Goal: Task Accomplishment & Management: Use online tool/utility

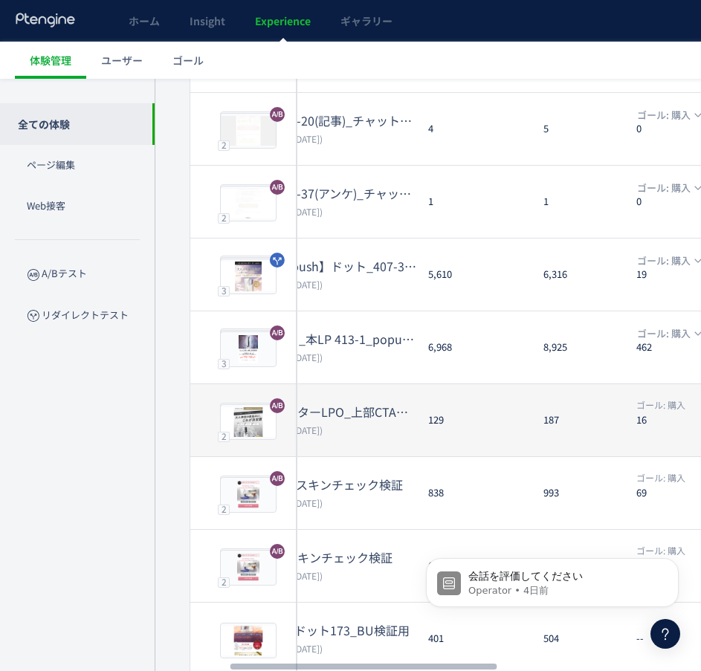
scroll to position [355, 0]
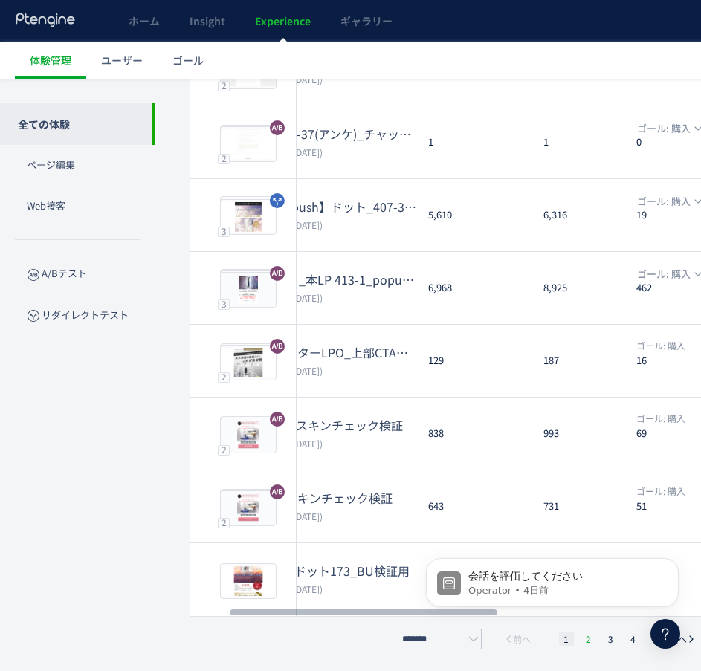
click at [587, 644] on li "2" at bounding box center [588, 639] width 15 height 15
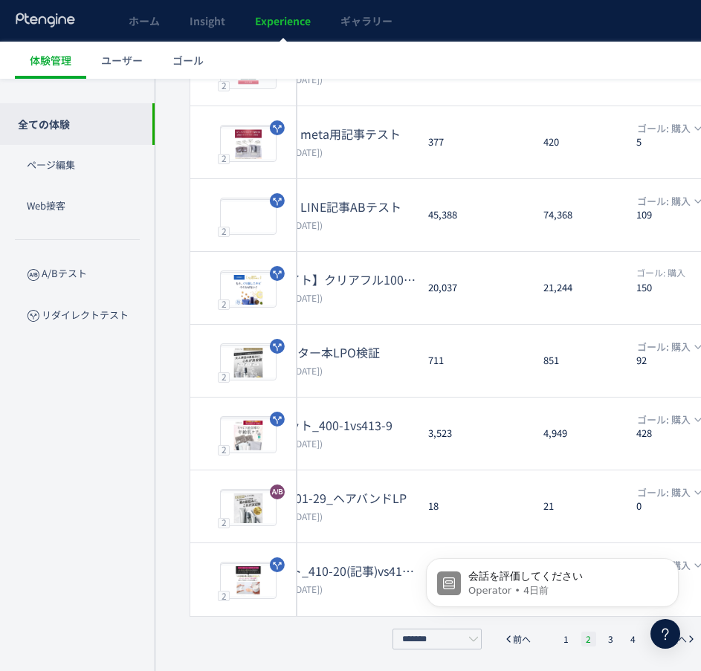
click at [590, 638] on li "2" at bounding box center [588, 639] width 15 height 15
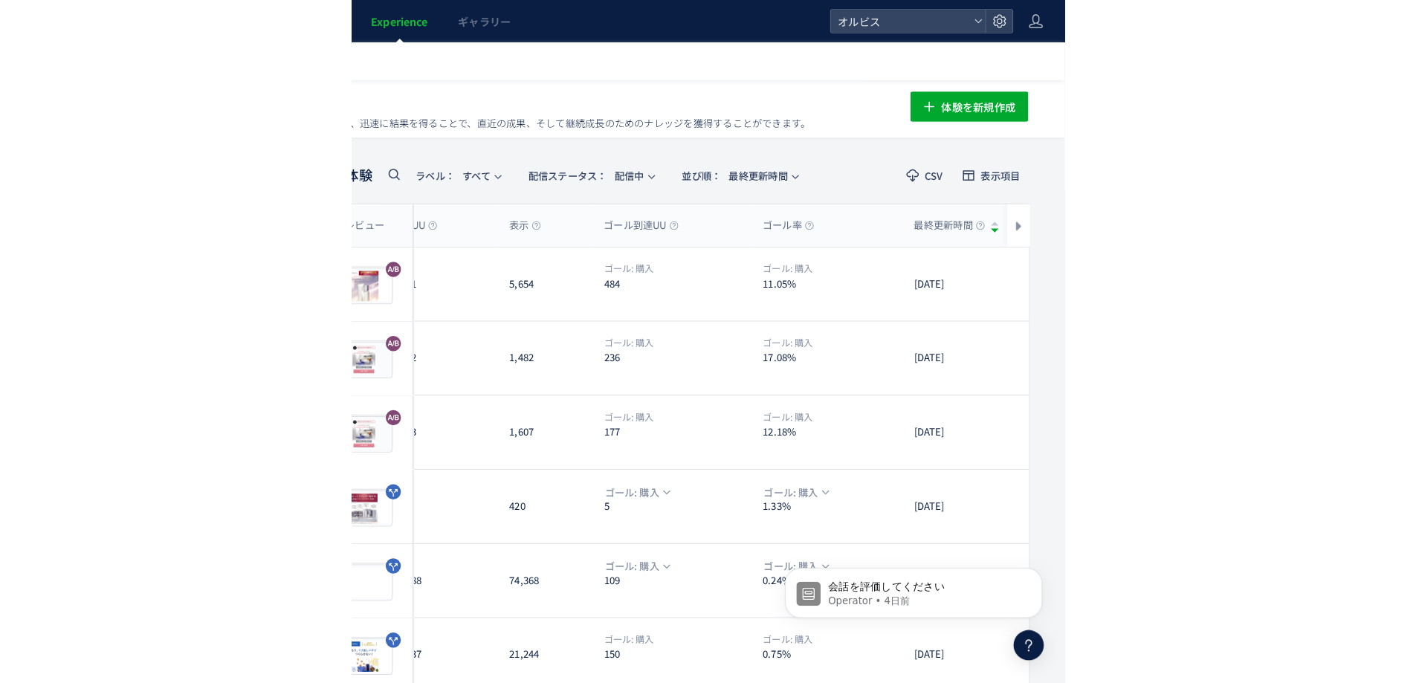
scroll to position [0, 0]
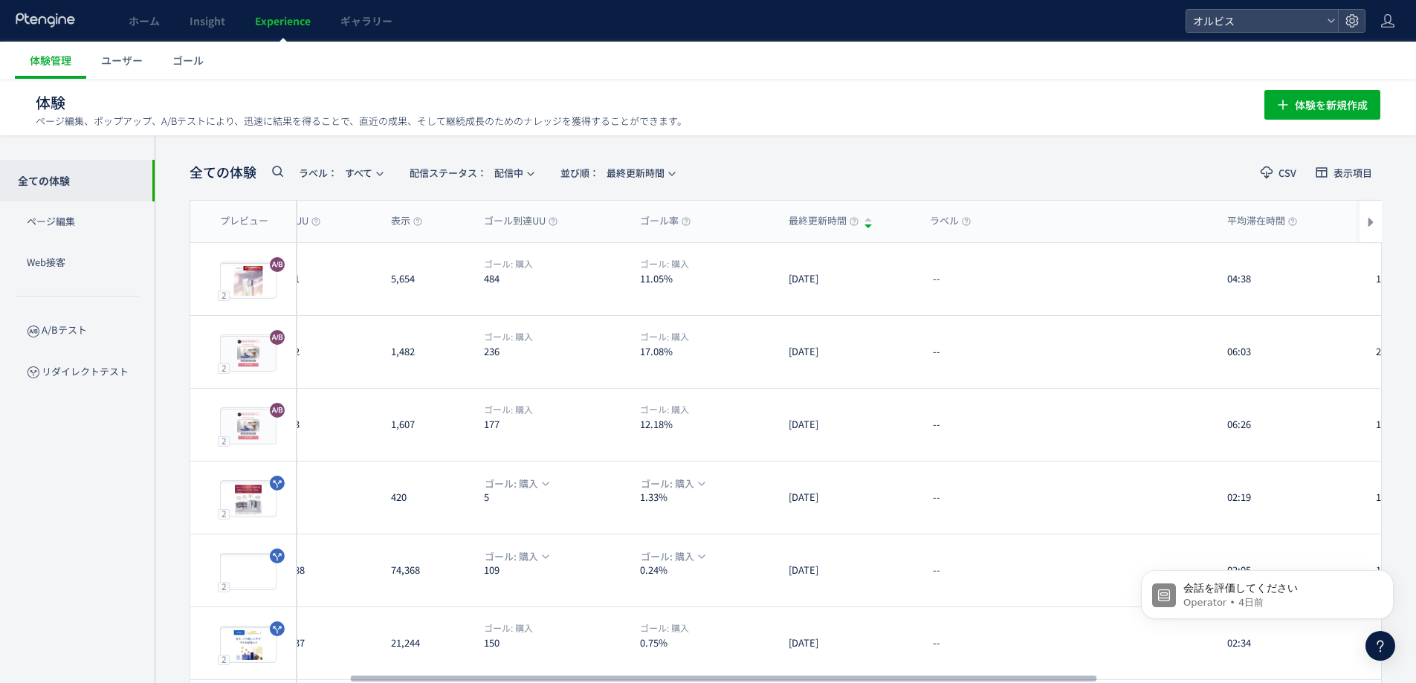
click at [278, 172] on icon at bounding box center [277, 171] width 18 height 18
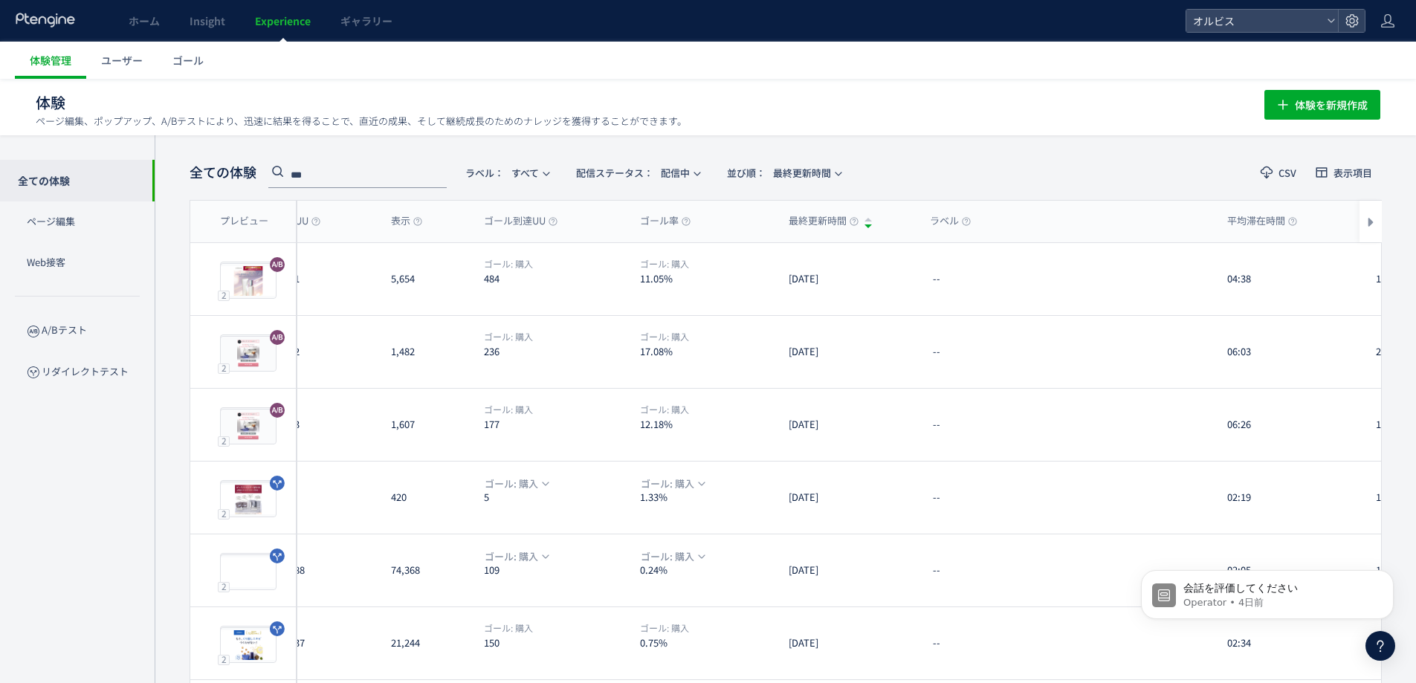
type input "***"
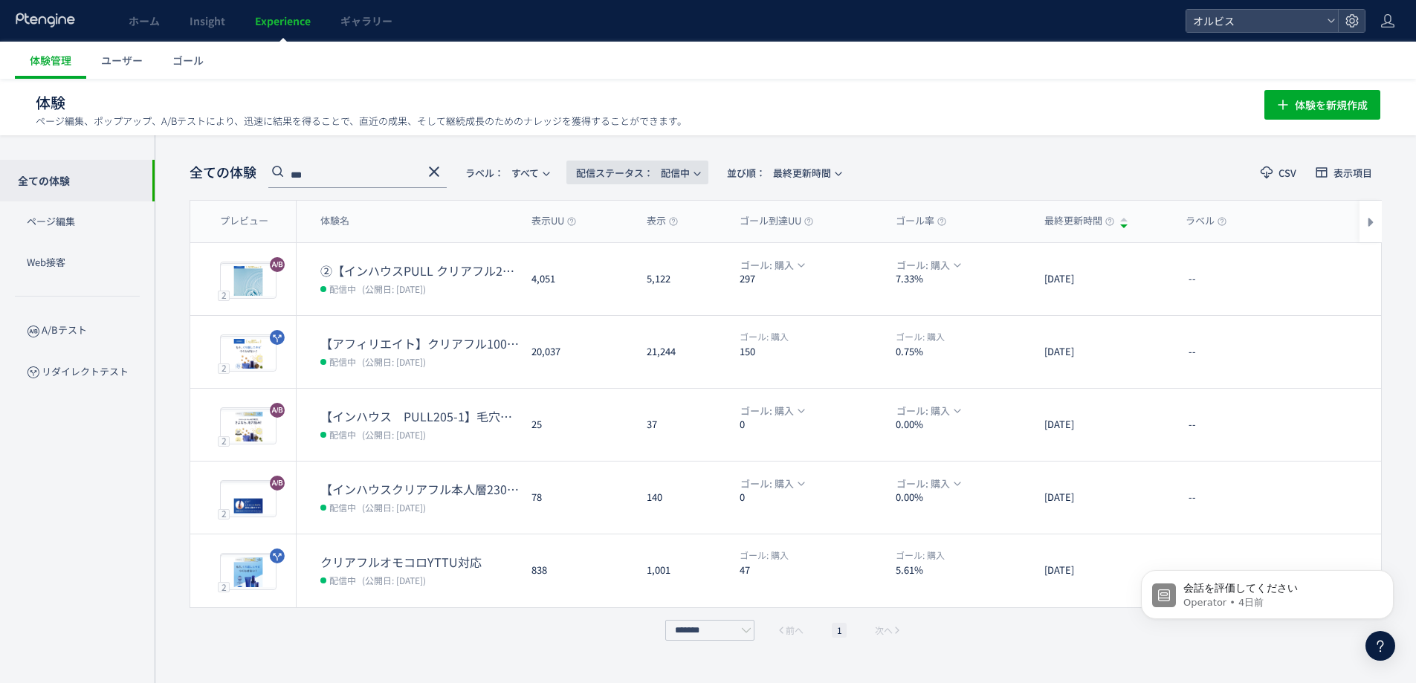
click at [653, 169] on span "配信ステータス​：" at bounding box center [614, 173] width 77 height 14
click at [651, 220] on li "すべて" at bounding box center [640, 214] width 61 height 27
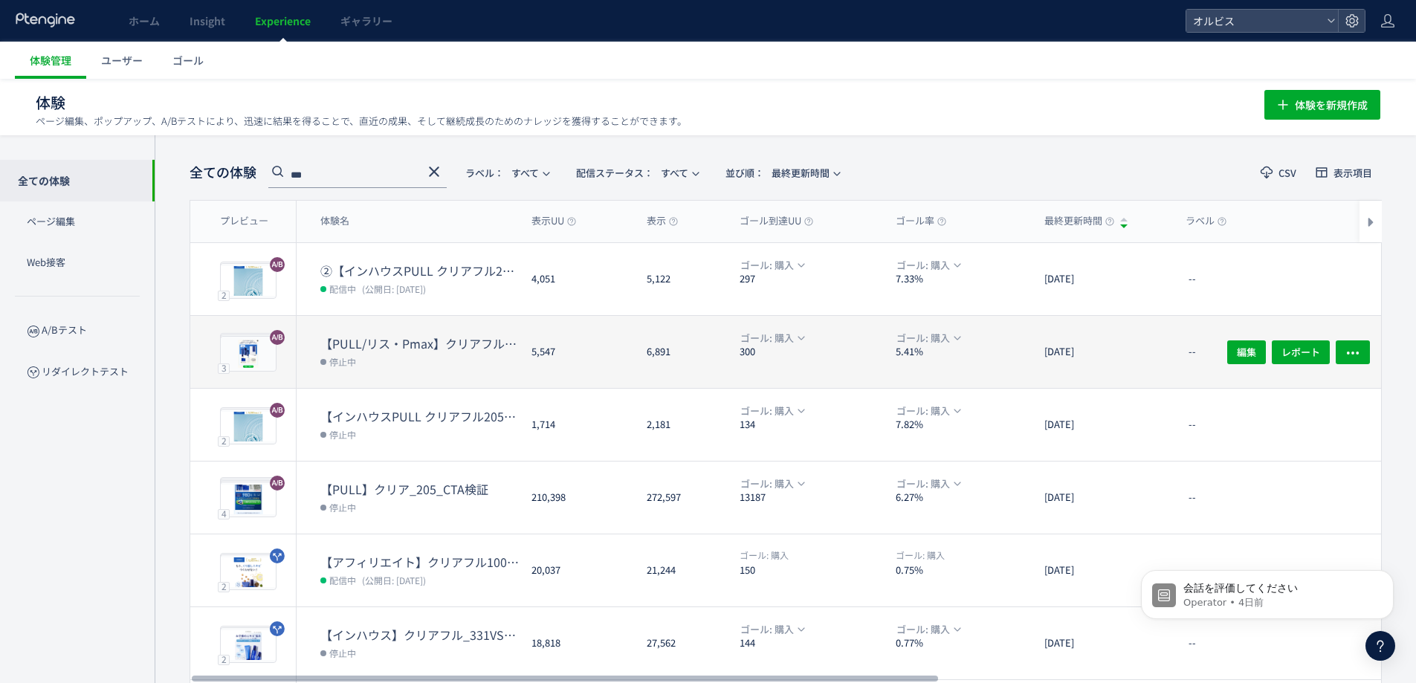
click at [458, 344] on dt "【PULL/リス・Pmax】クリアフル205_ポップアップ" at bounding box center [419, 343] width 199 height 17
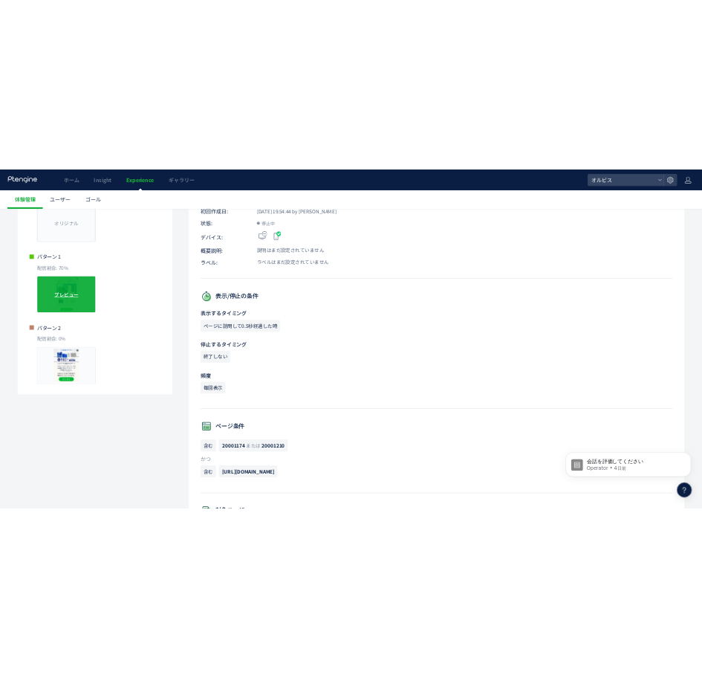
scroll to position [237, 0]
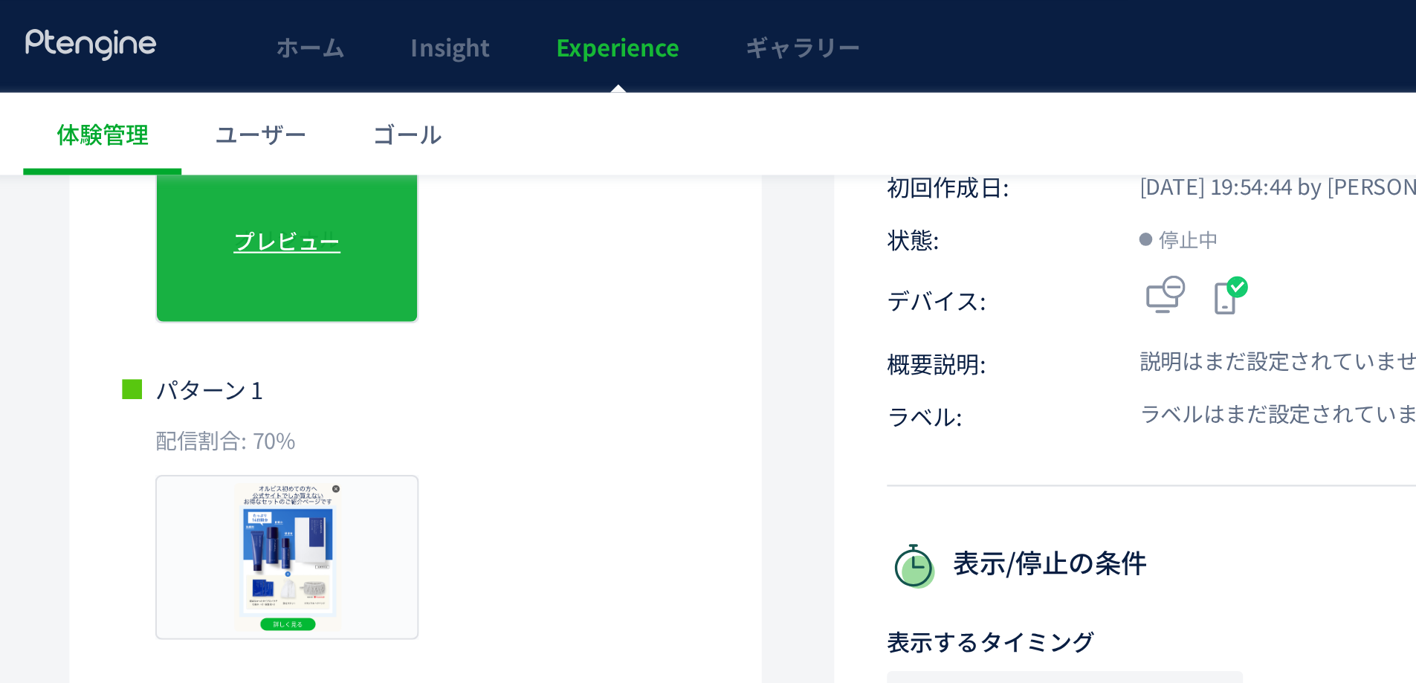
click at [146, 92] on div "オリジナル プレビュー" at bounding box center [133, 108] width 119 height 74
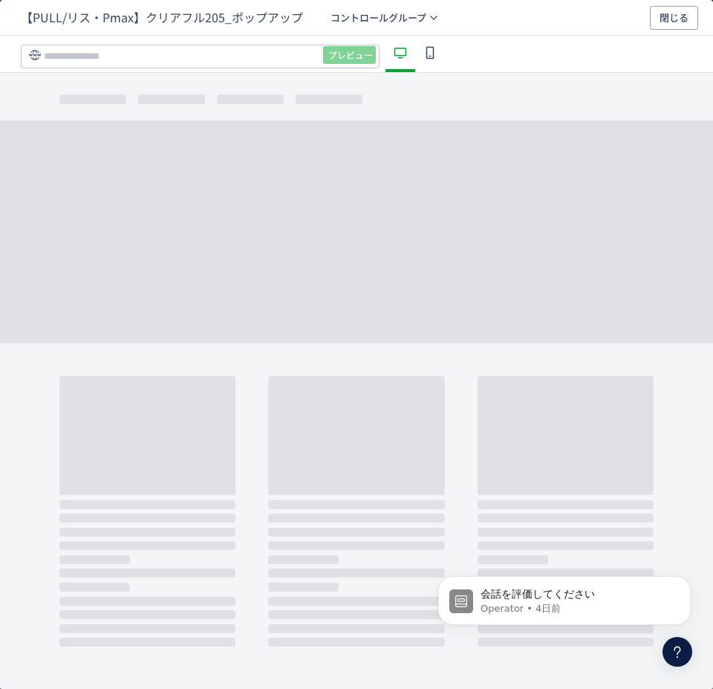
drag, startPoint x: 674, startPoint y: 24, endPoint x: 712, endPoint y: 25, distance: 37.9
click at [700, 25] on div "【PULL/リス・Pmax】クリアフル205_ポップアップ コントロールグループ 閉じる" at bounding box center [356, 18] width 713 height 36
click at [695, 24] on button "閉じる" at bounding box center [674, 18] width 48 height 24
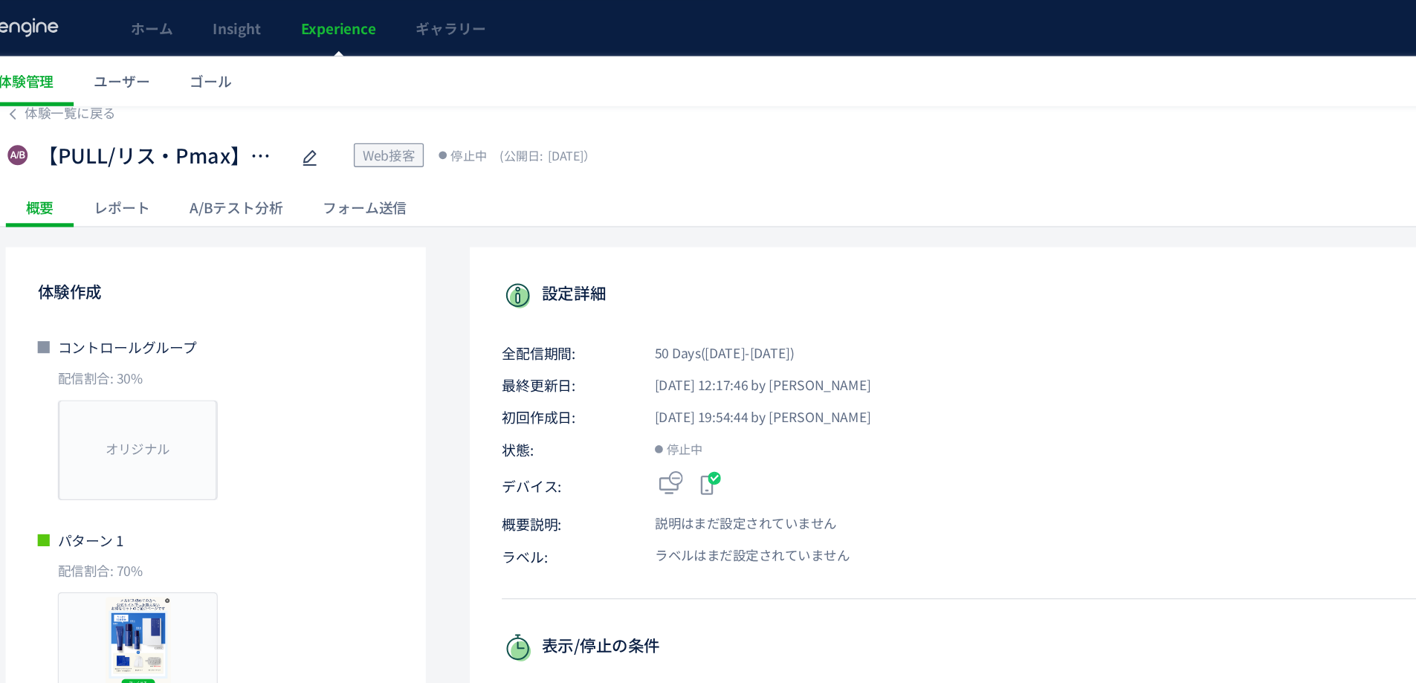
scroll to position [9, 0]
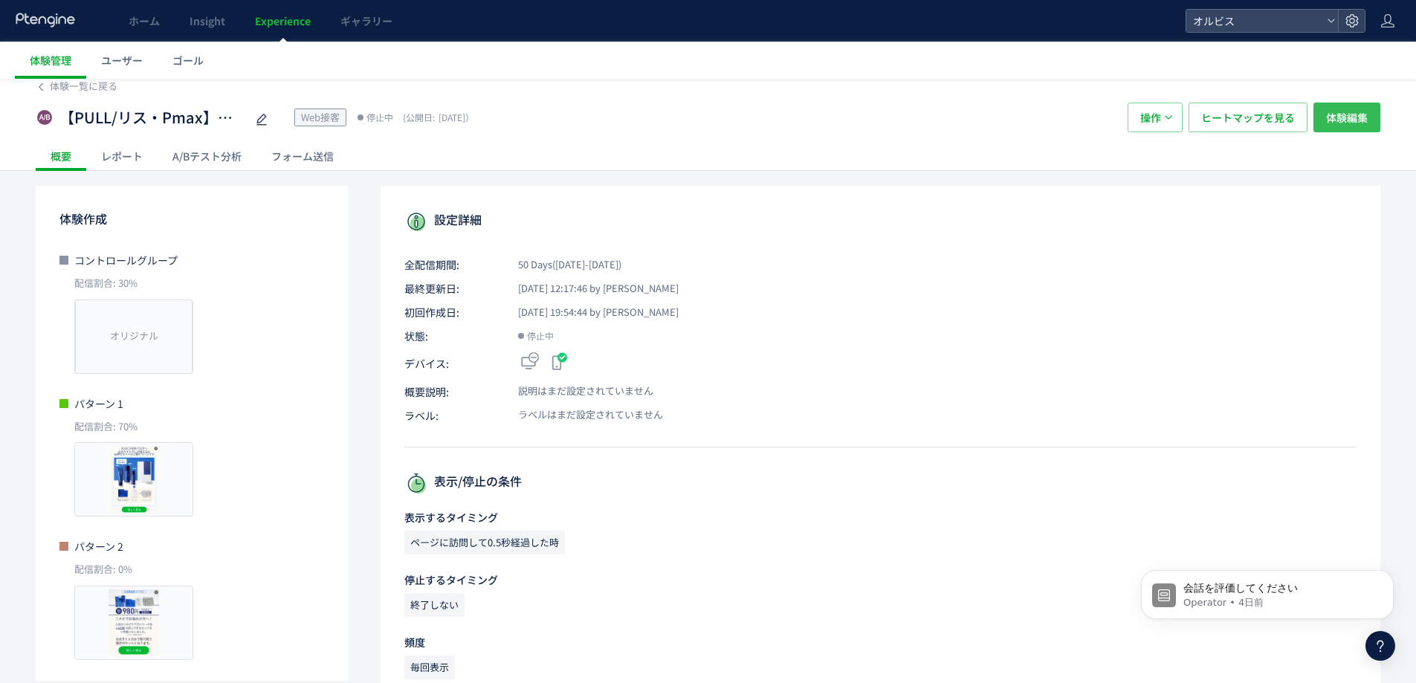
click at [700, 108] on span "体験編集" at bounding box center [1347, 118] width 42 height 30
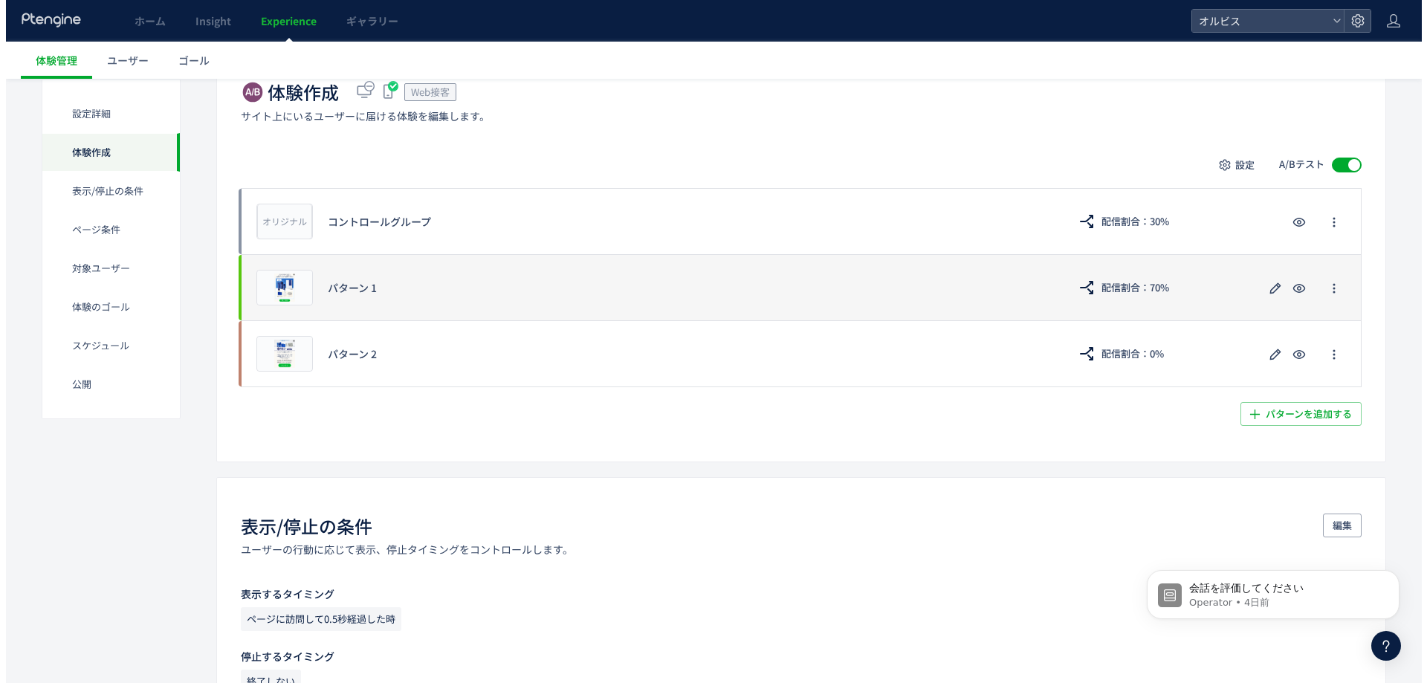
scroll to position [313, 0]
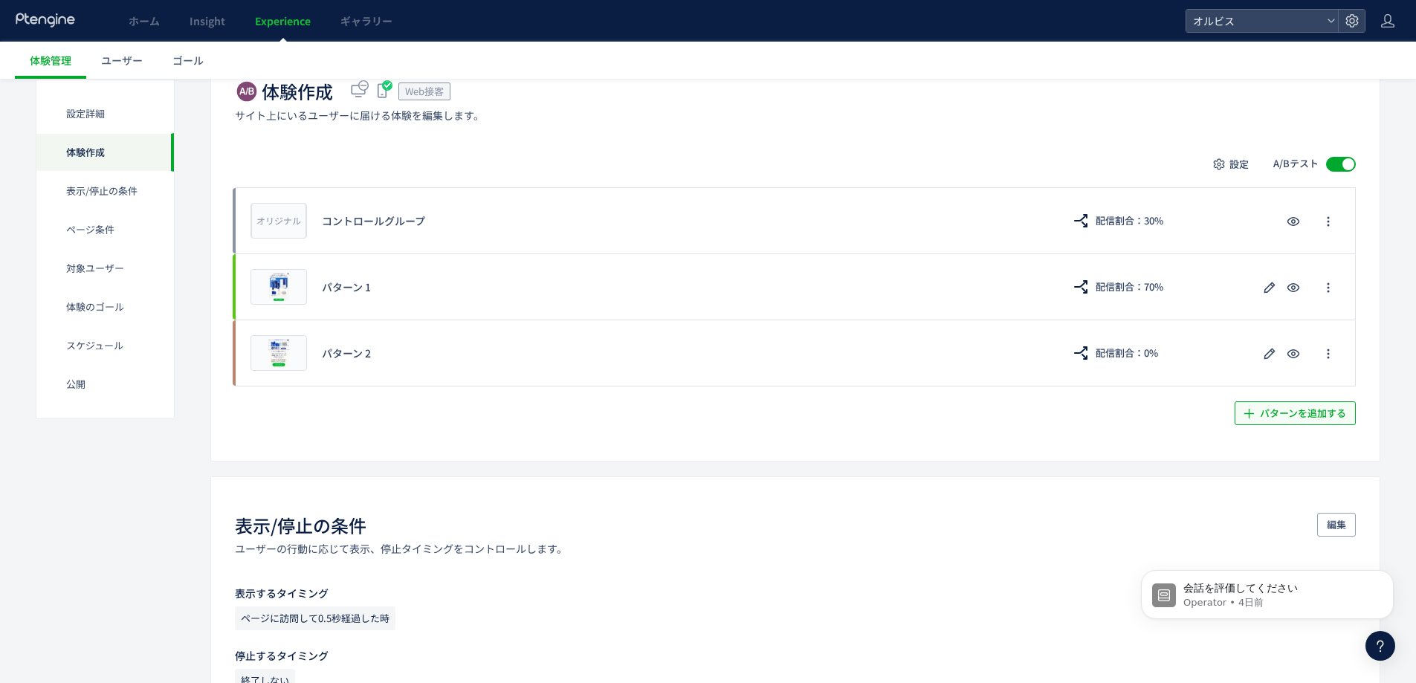
click at [700, 411] on span "パターンを追加する​" at bounding box center [1303, 413] width 86 height 24
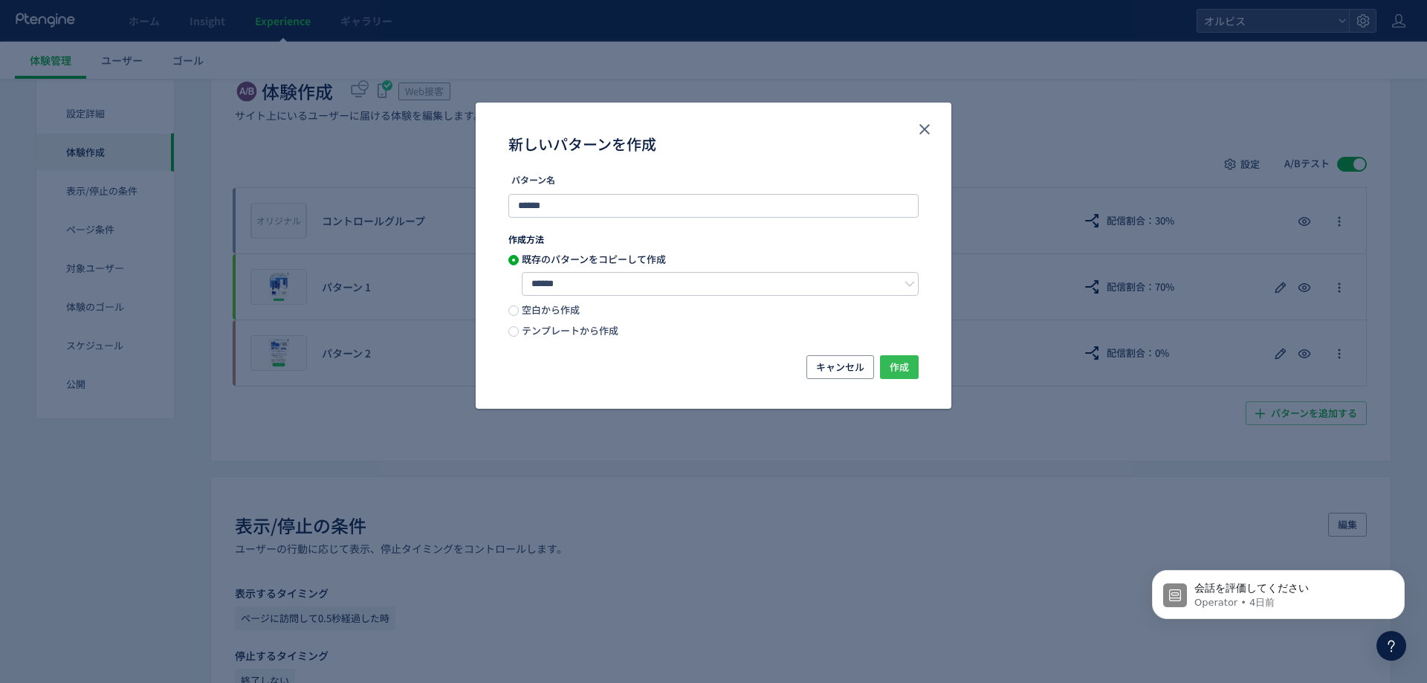
click at [700, 372] on span "作成" at bounding box center [899, 367] width 19 height 24
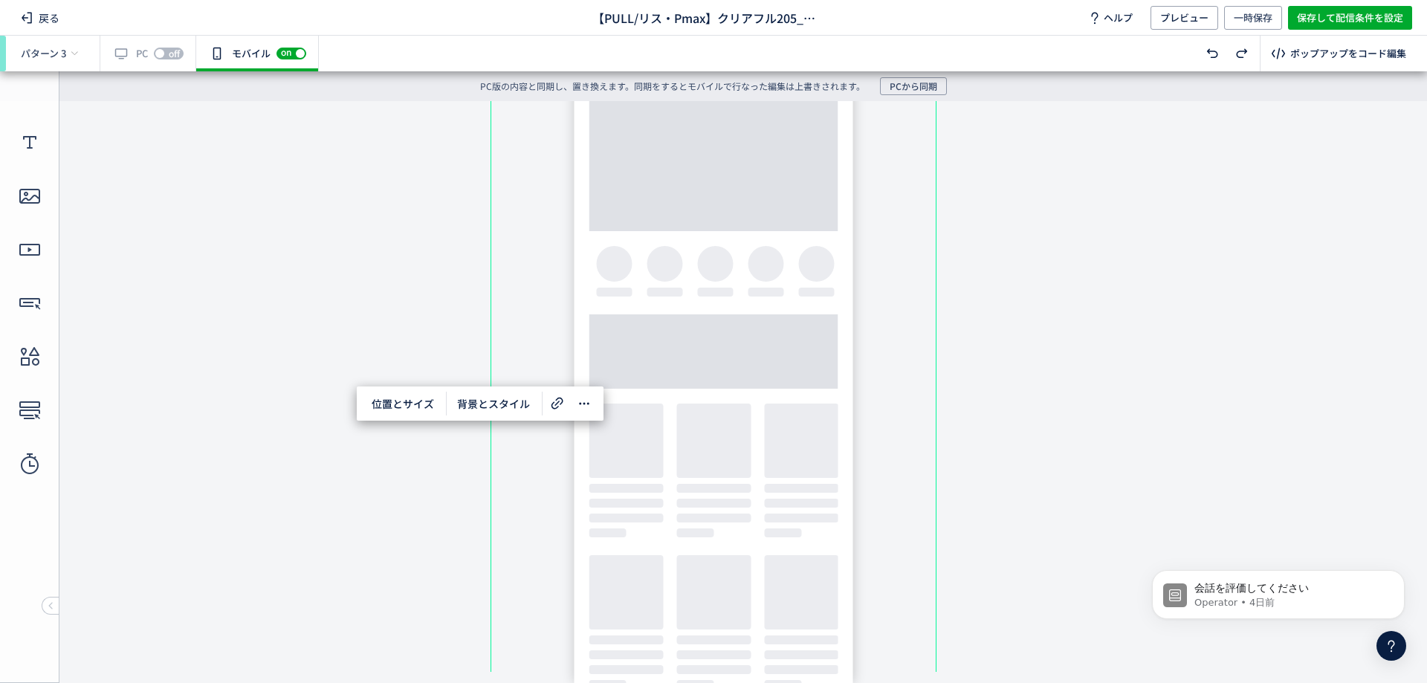
click at [130, 60] on div "有効な編集箇所が確認されません PC off on" at bounding box center [148, 54] width 96 height 36
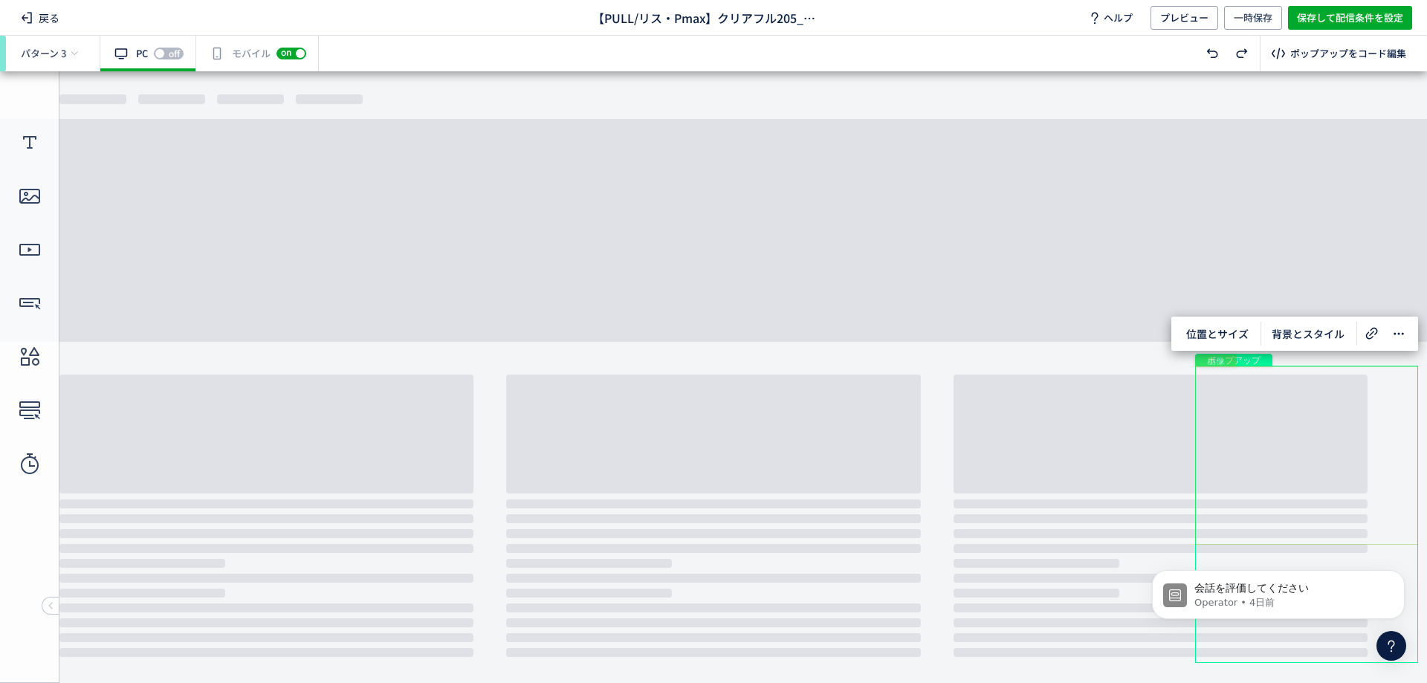
click at [700, 383] on div "画像" at bounding box center [1306, 455] width 223 height 178
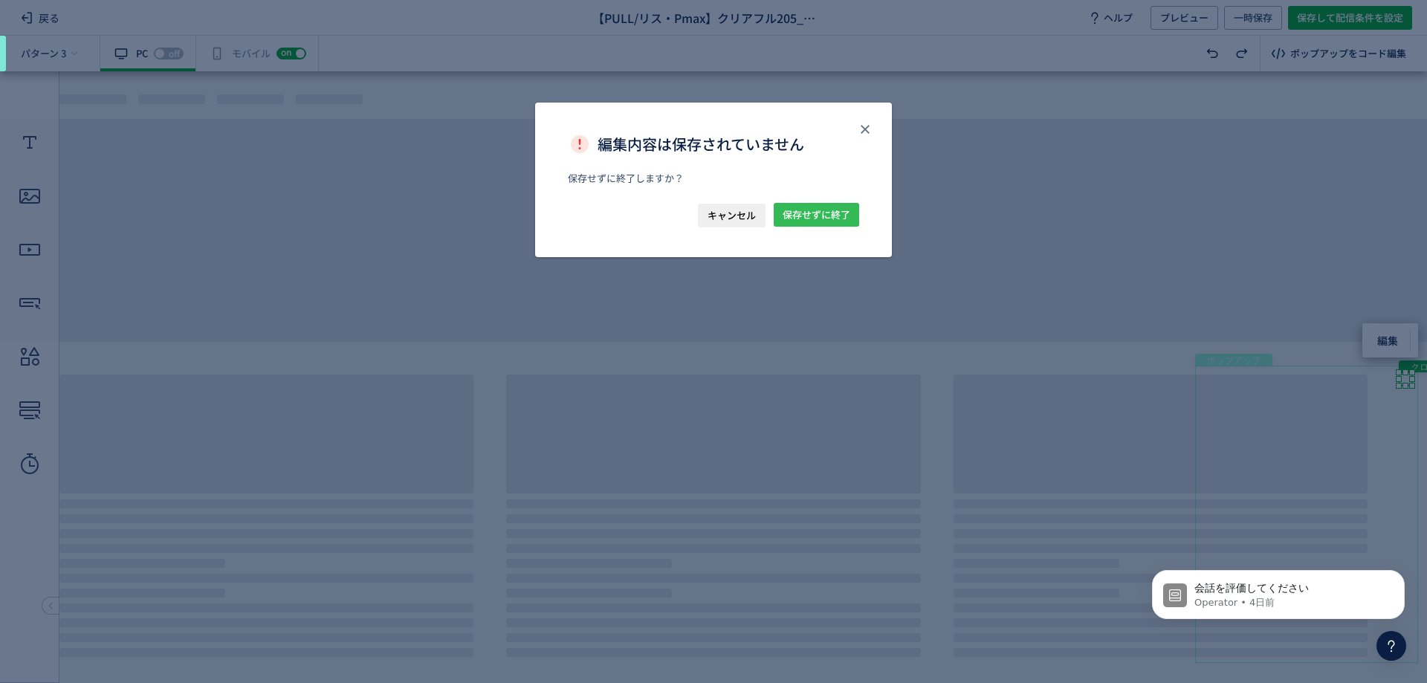
click at [700, 218] on span "保存せずに終了" at bounding box center [817, 215] width 68 height 24
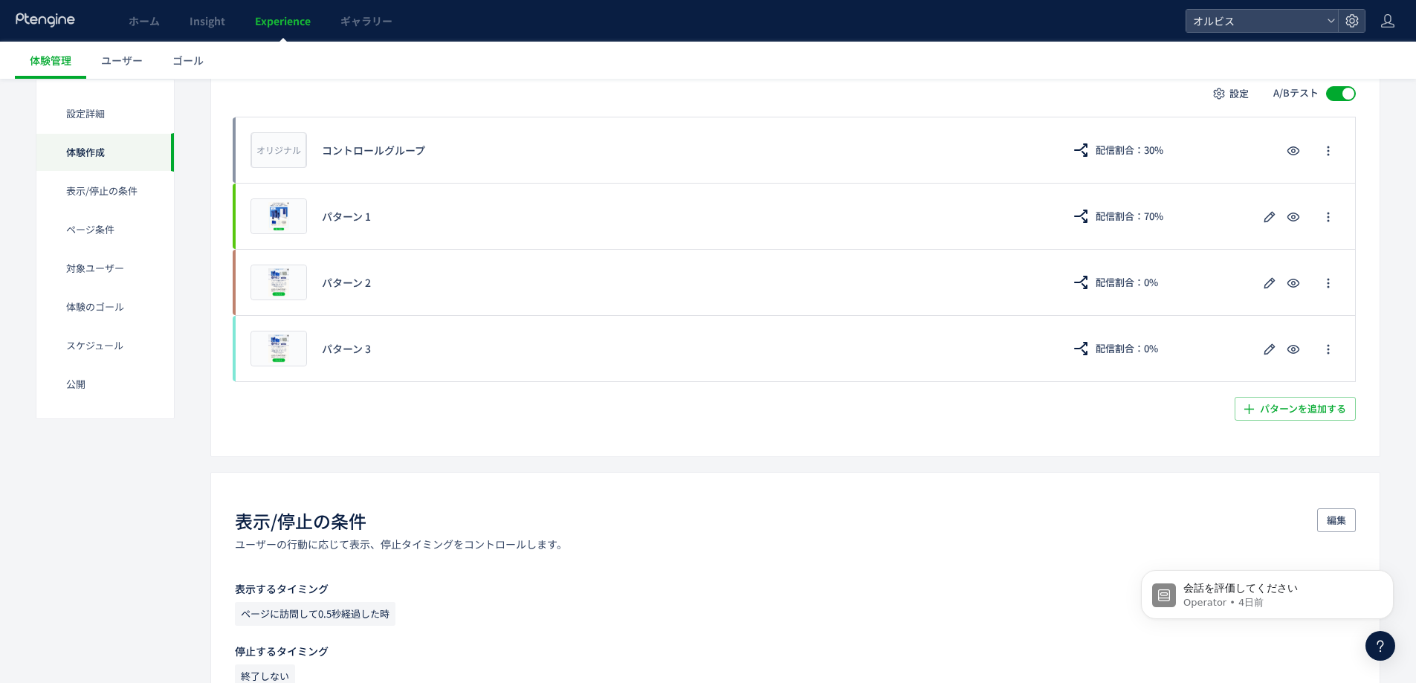
scroll to position [386, 0]
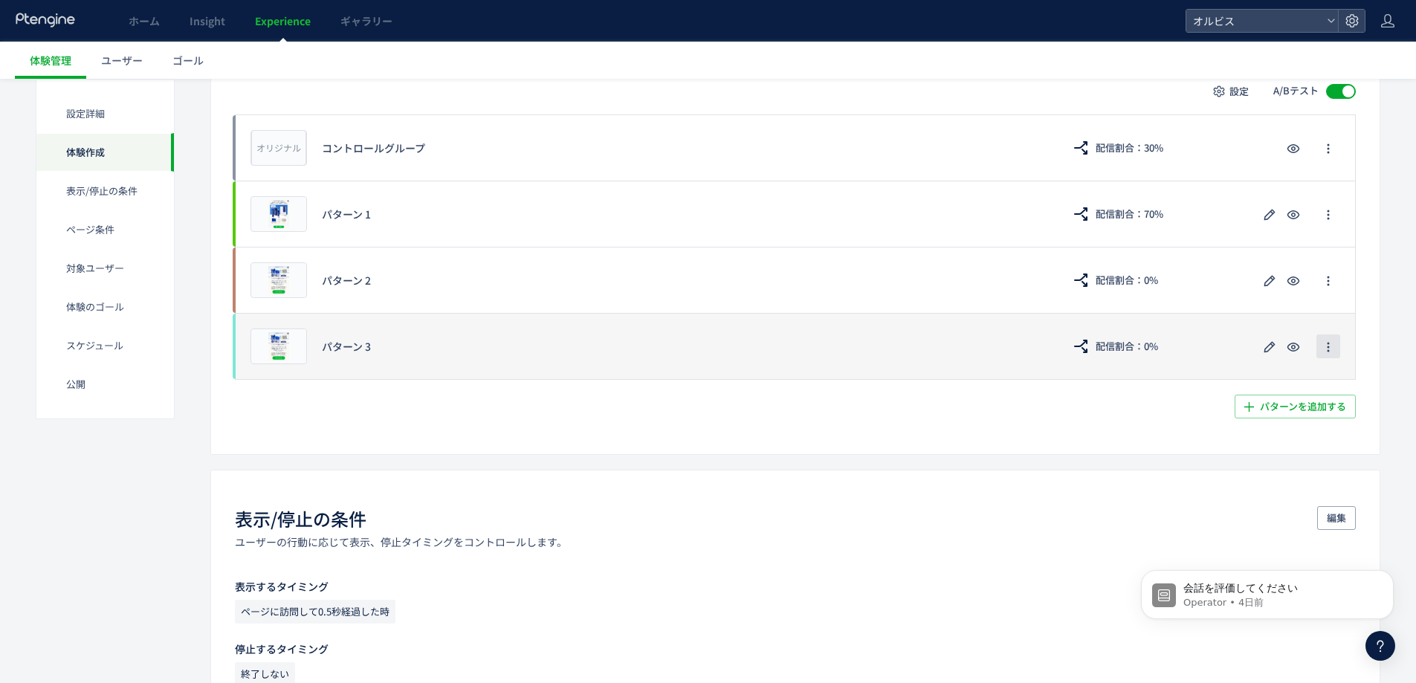
click at [700, 349] on icon "button" at bounding box center [1328, 347] width 12 height 12
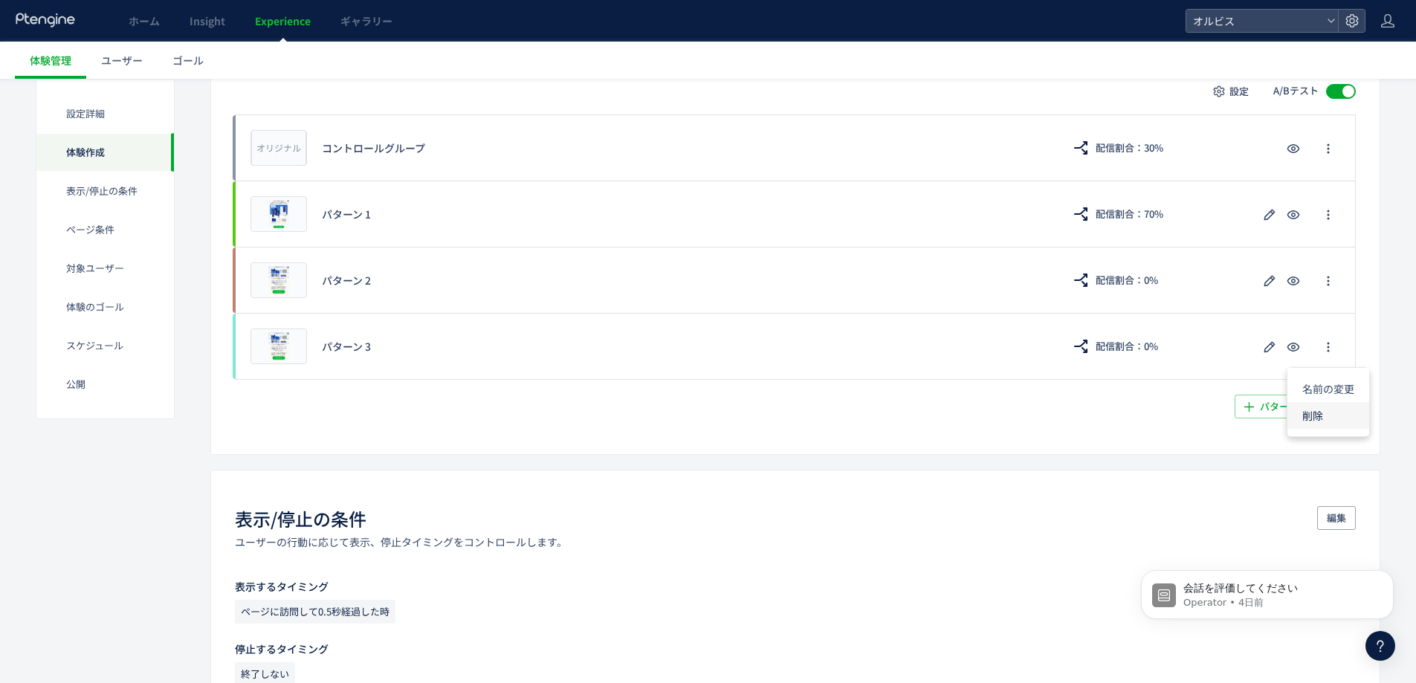
click at [700, 423] on li "削除" at bounding box center [1328, 415] width 82 height 27
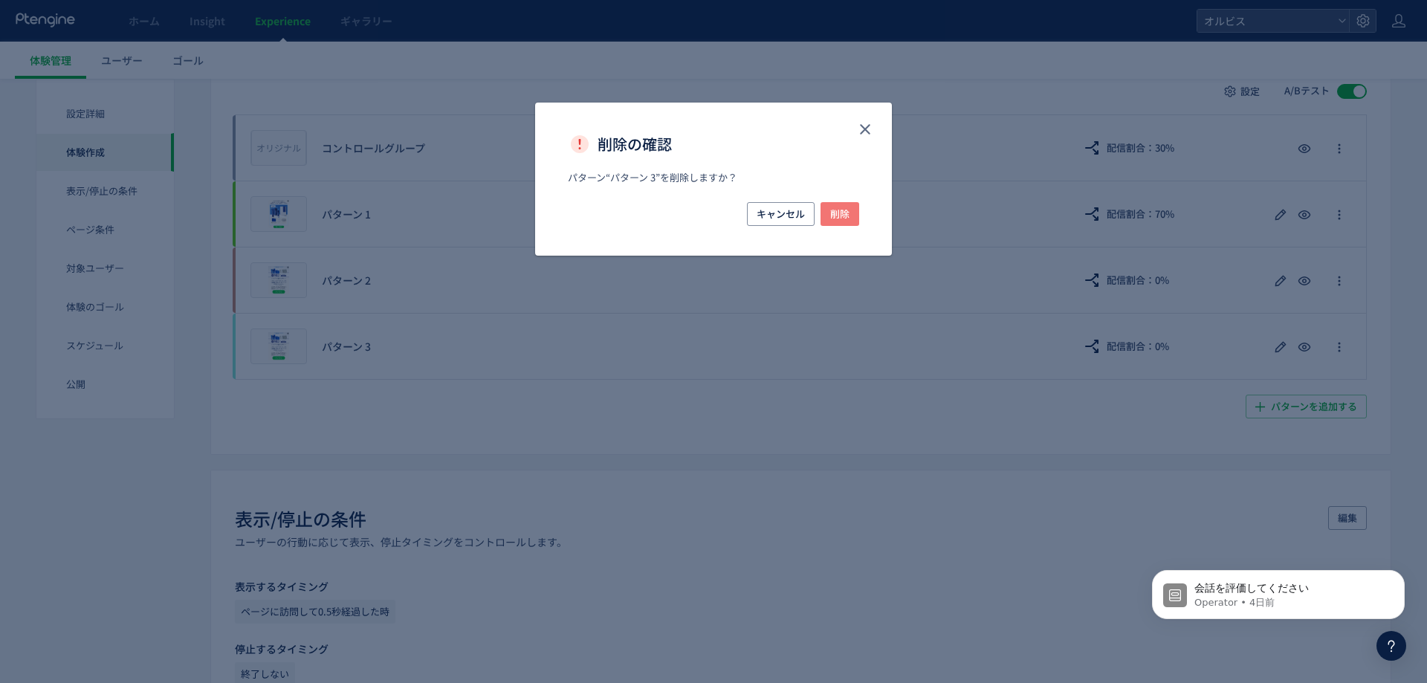
click at [700, 208] on span "削除" at bounding box center [839, 214] width 19 height 24
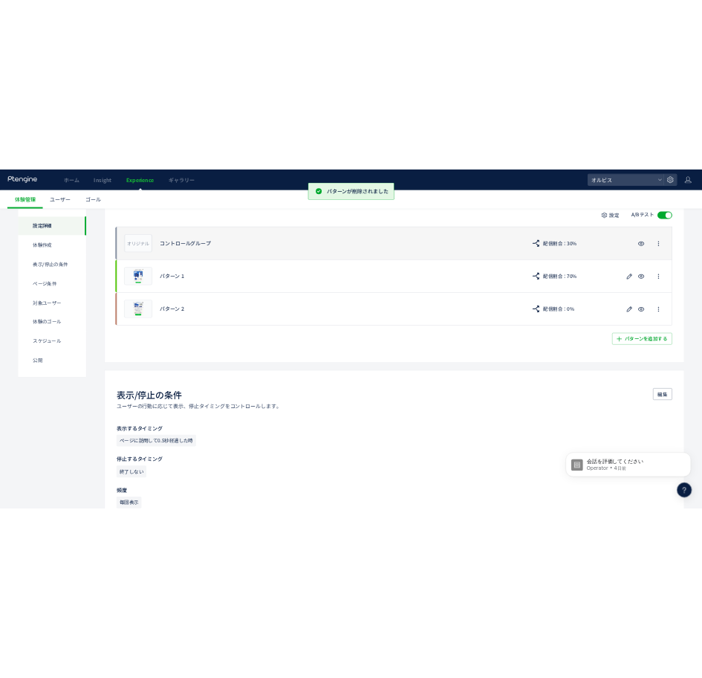
scroll to position [0, 0]
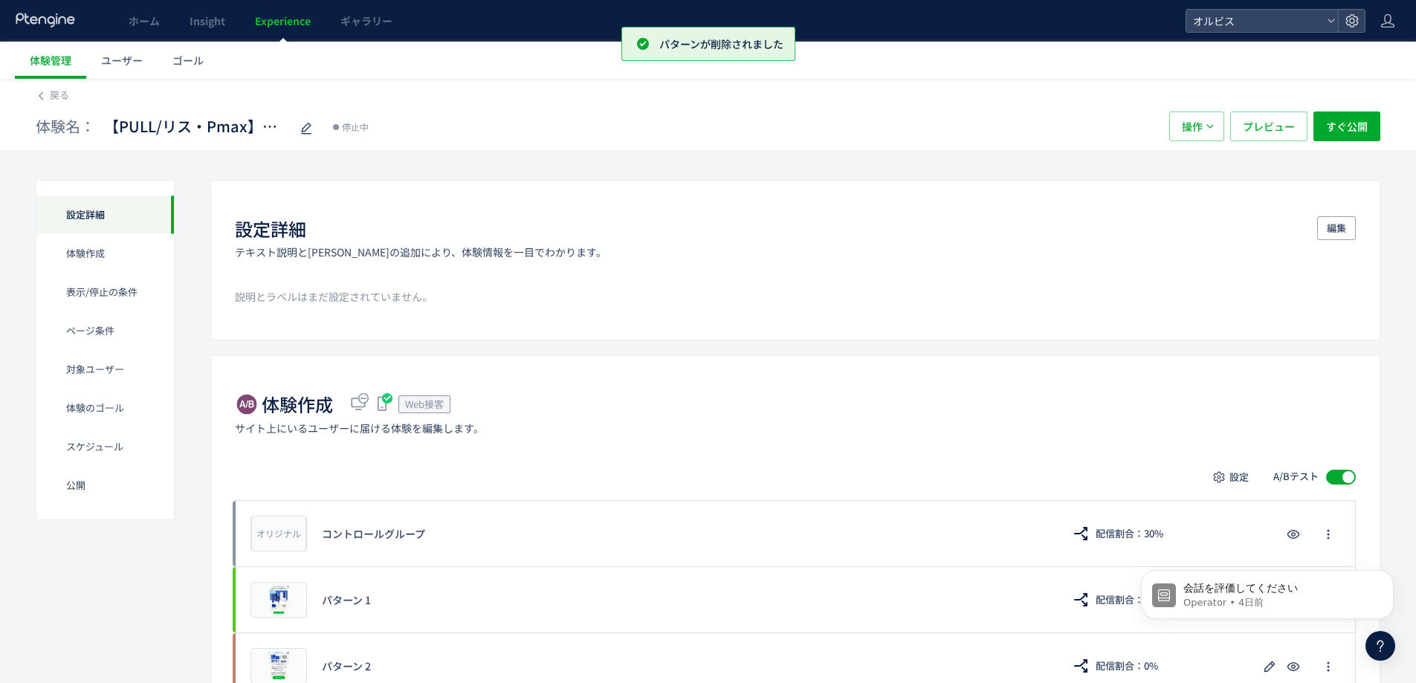
click at [275, 22] on span "Experience" at bounding box center [283, 20] width 56 height 15
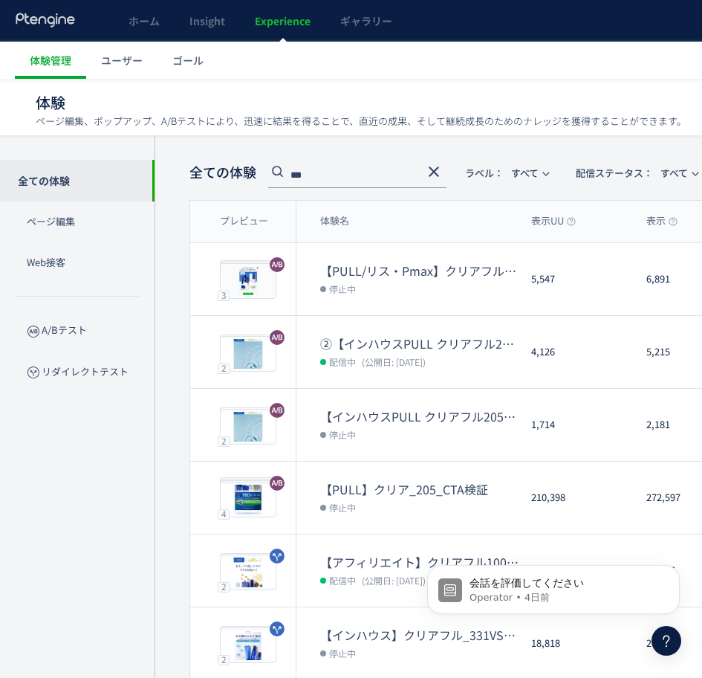
click at [279, 27] on span "Experience" at bounding box center [283, 20] width 56 height 15
click at [134, 23] on span "ホーム" at bounding box center [144, 20] width 31 height 15
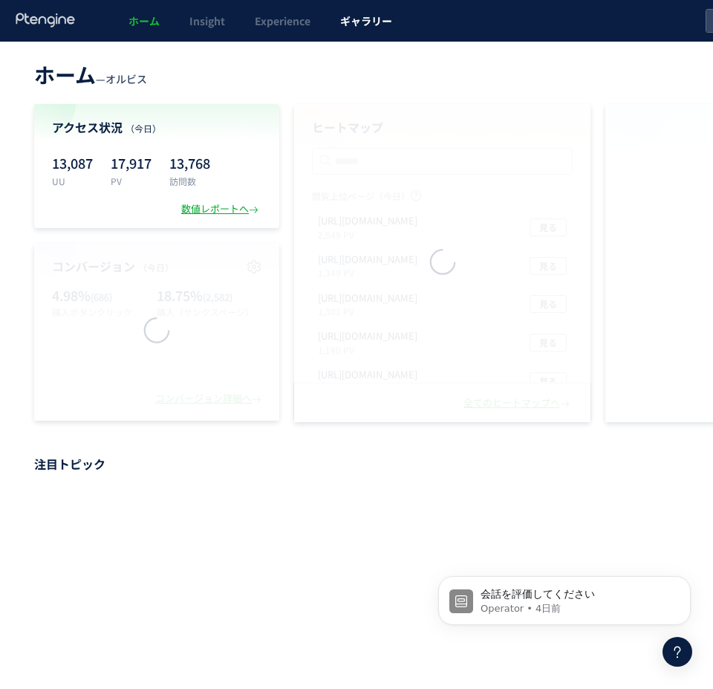
click at [354, 23] on span "ギャラリー" at bounding box center [366, 20] width 52 height 15
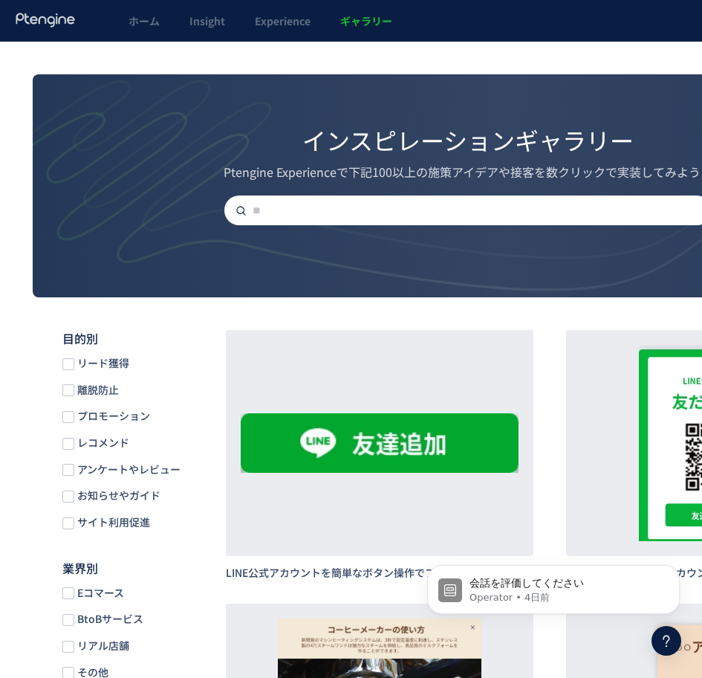
scroll to position [231, 0]
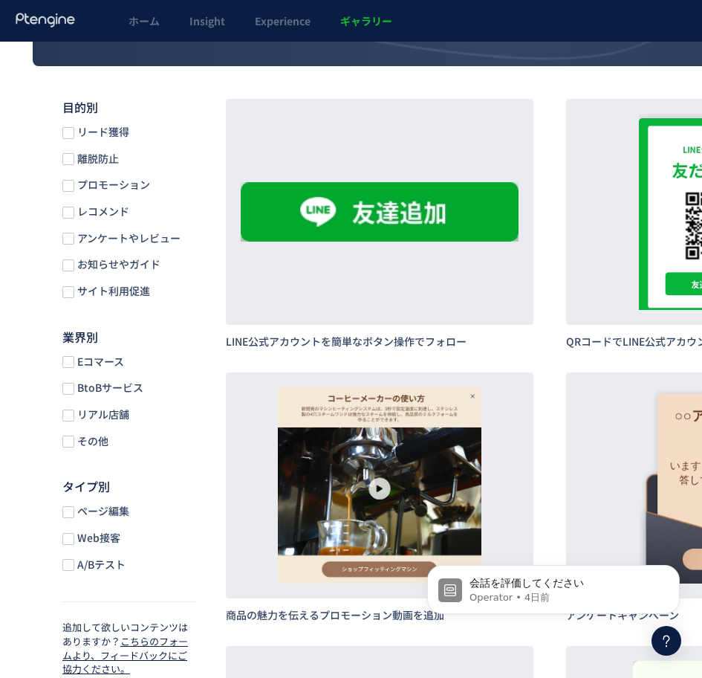
click at [95, 155] on span "離脱防止" at bounding box center [96, 159] width 45 height 14
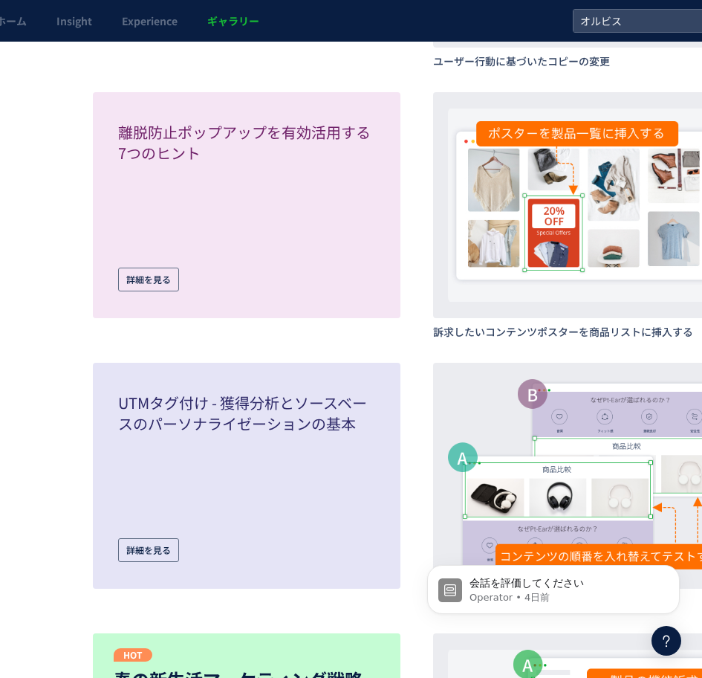
scroll to position [1841, 132]
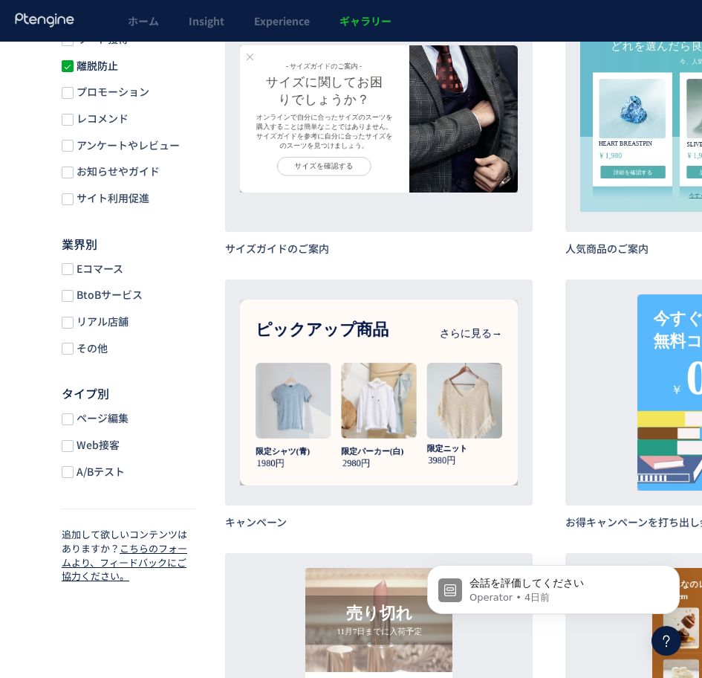
scroll to position [0, 1]
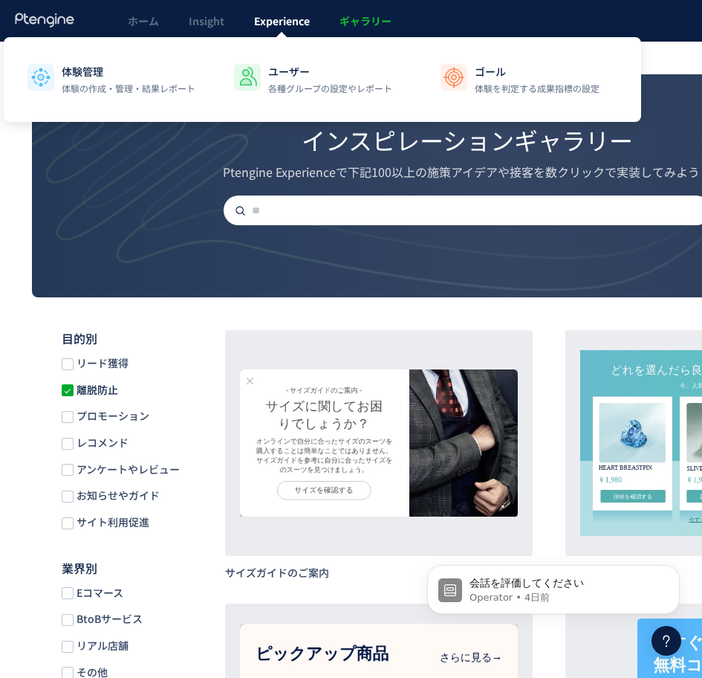
click at [294, 36] on link "Experience" at bounding box center [281, 21] width 85 height 42
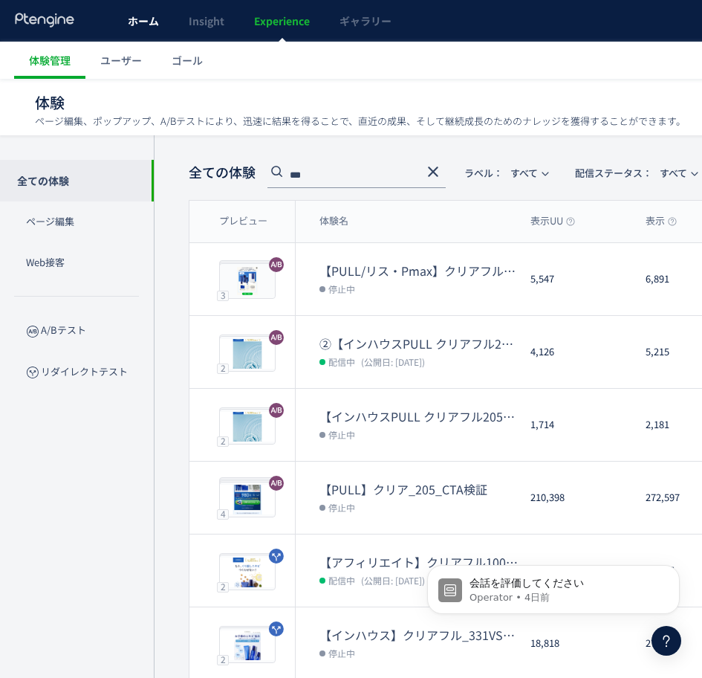
click at [143, 20] on span "ホーム" at bounding box center [143, 20] width 31 height 15
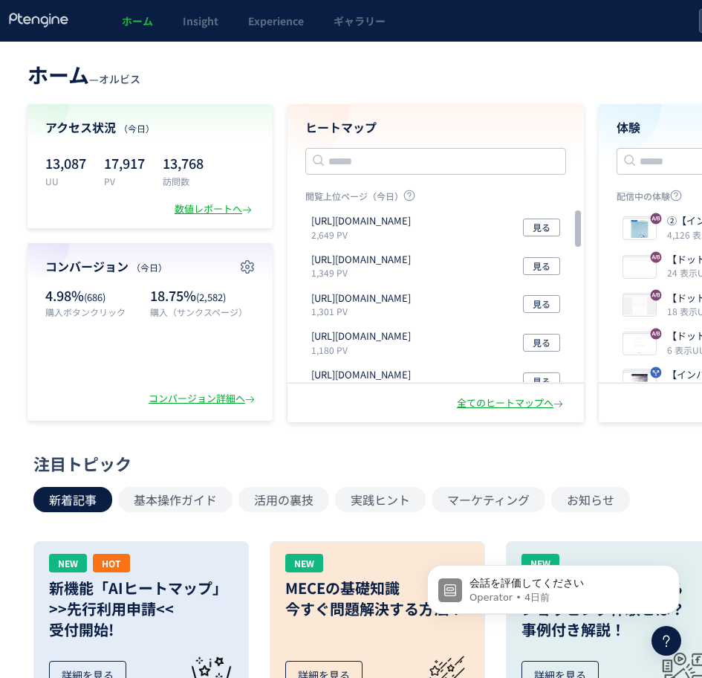
scroll to position [0, 234]
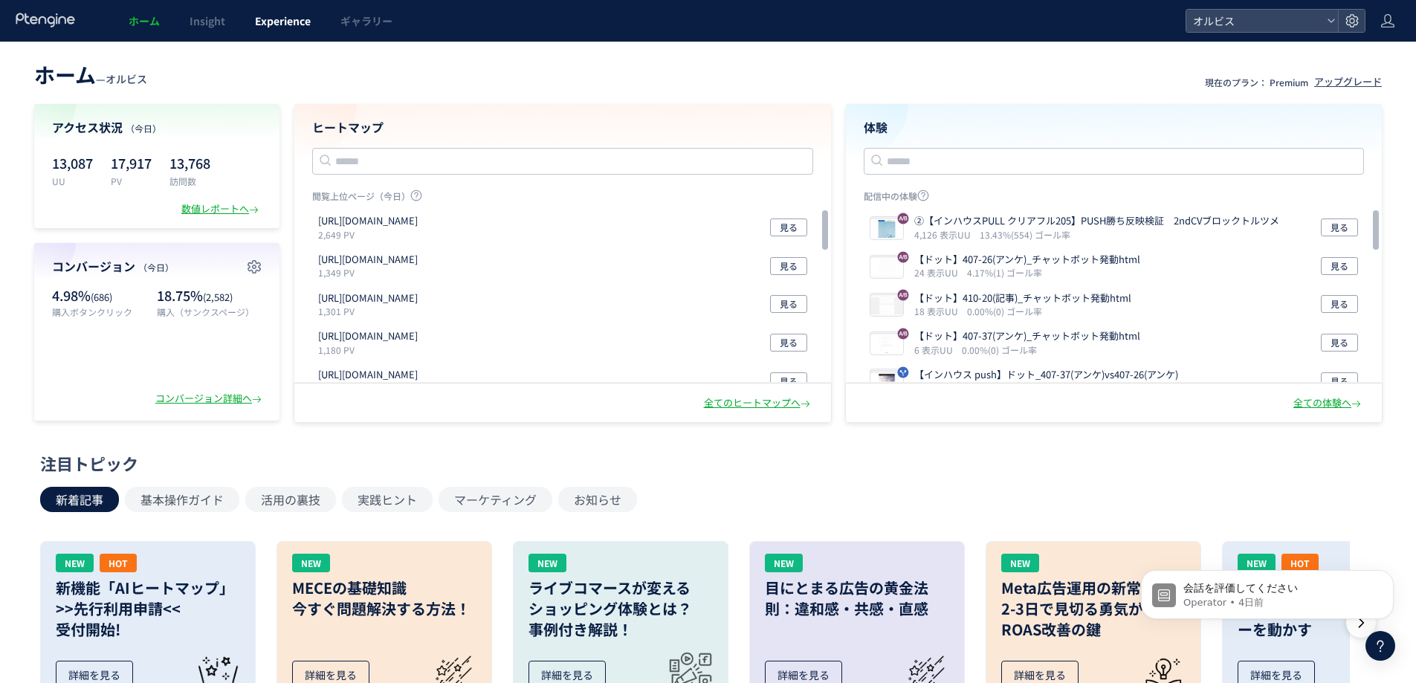
click at [253, 24] on link "Experience" at bounding box center [282, 21] width 85 height 42
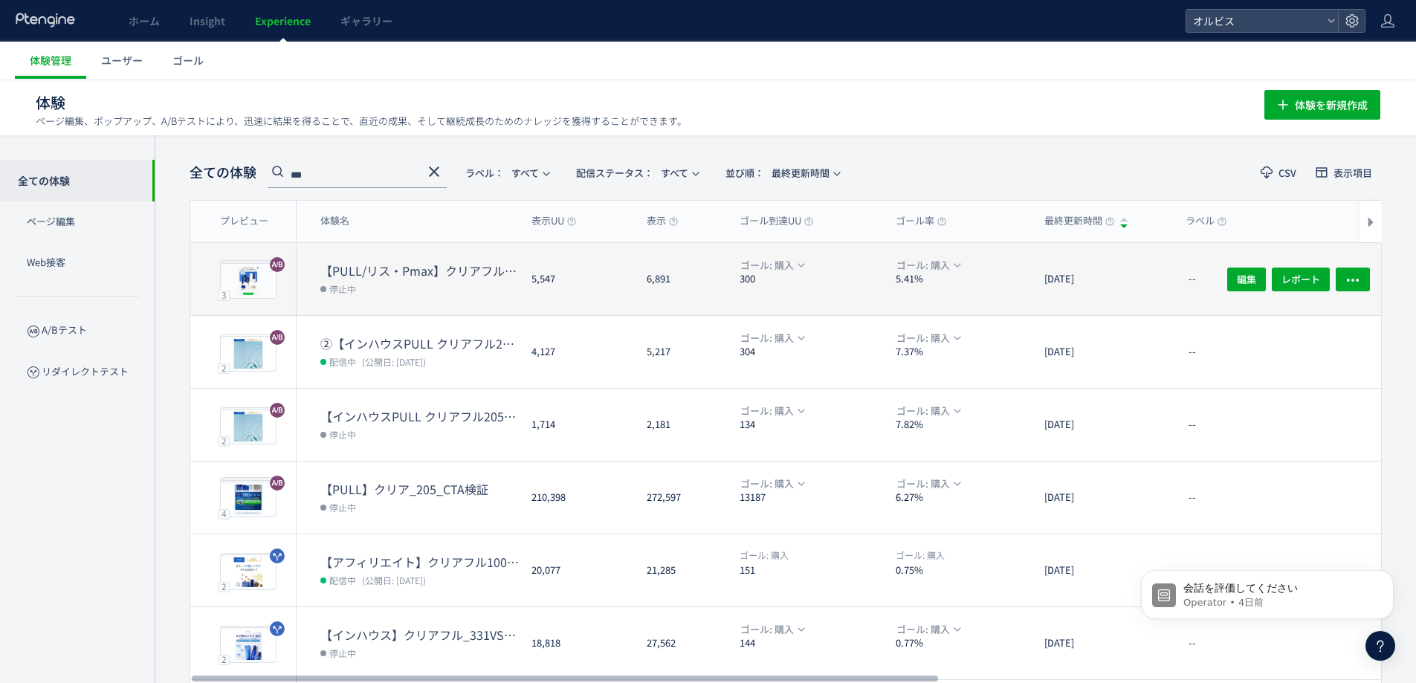
click at [403, 281] on dd "停止中" at bounding box center [419, 288] width 199 height 19
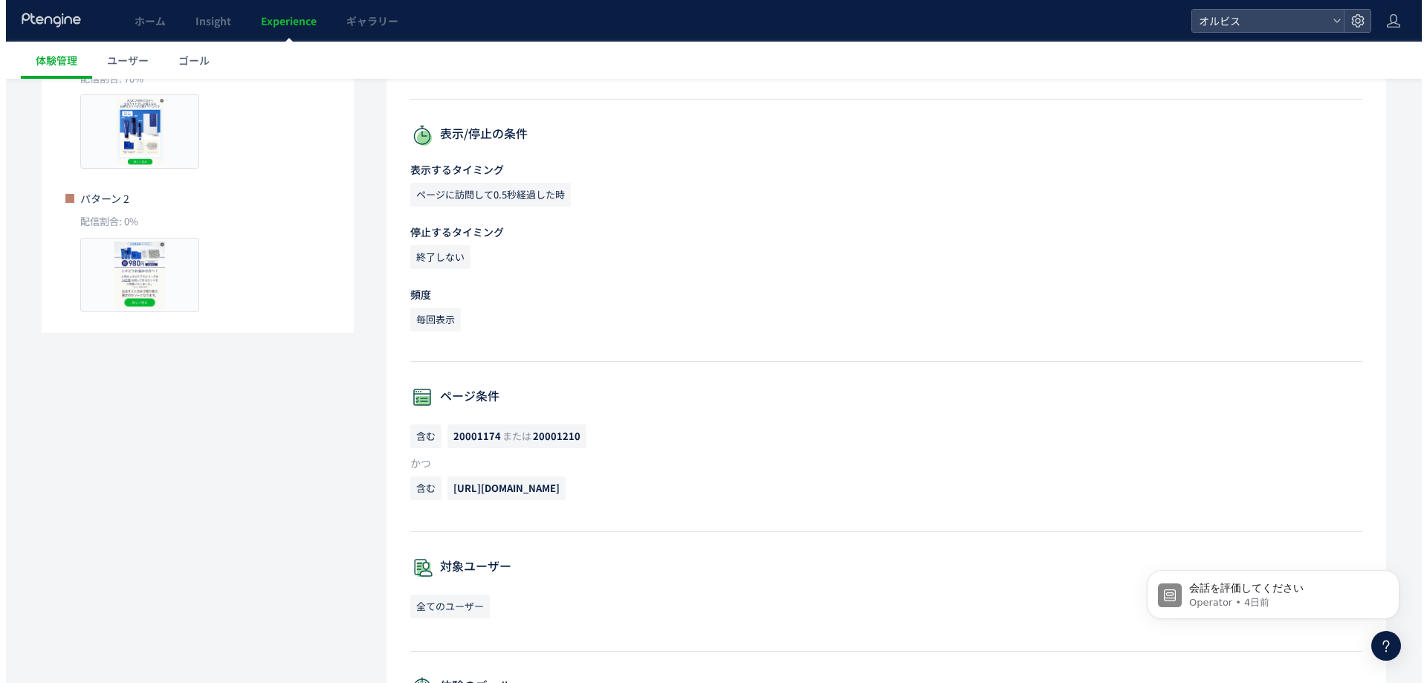
scroll to position [356, 0]
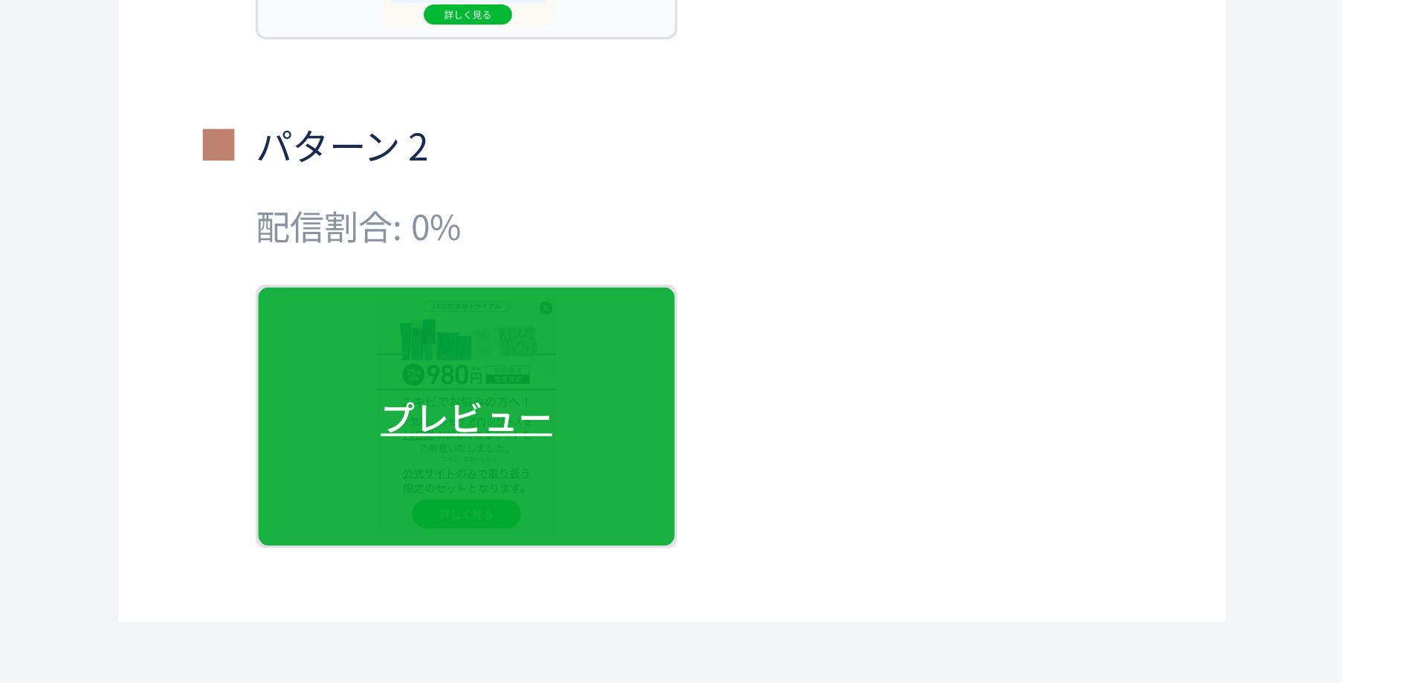
click at [144, 271] on span "プレビュー" at bounding box center [134, 275] width 48 height 14
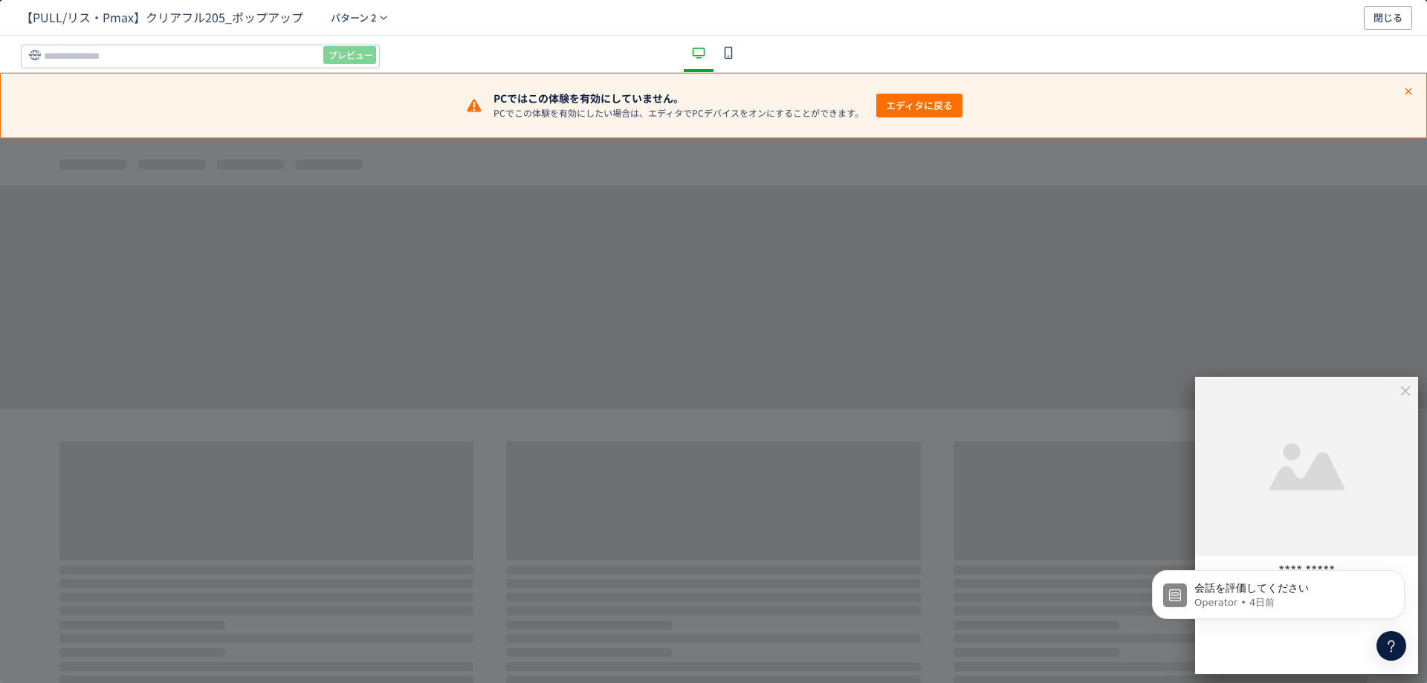
click at [702, 57] on div "dialog" at bounding box center [728, 54] width 30 height 36
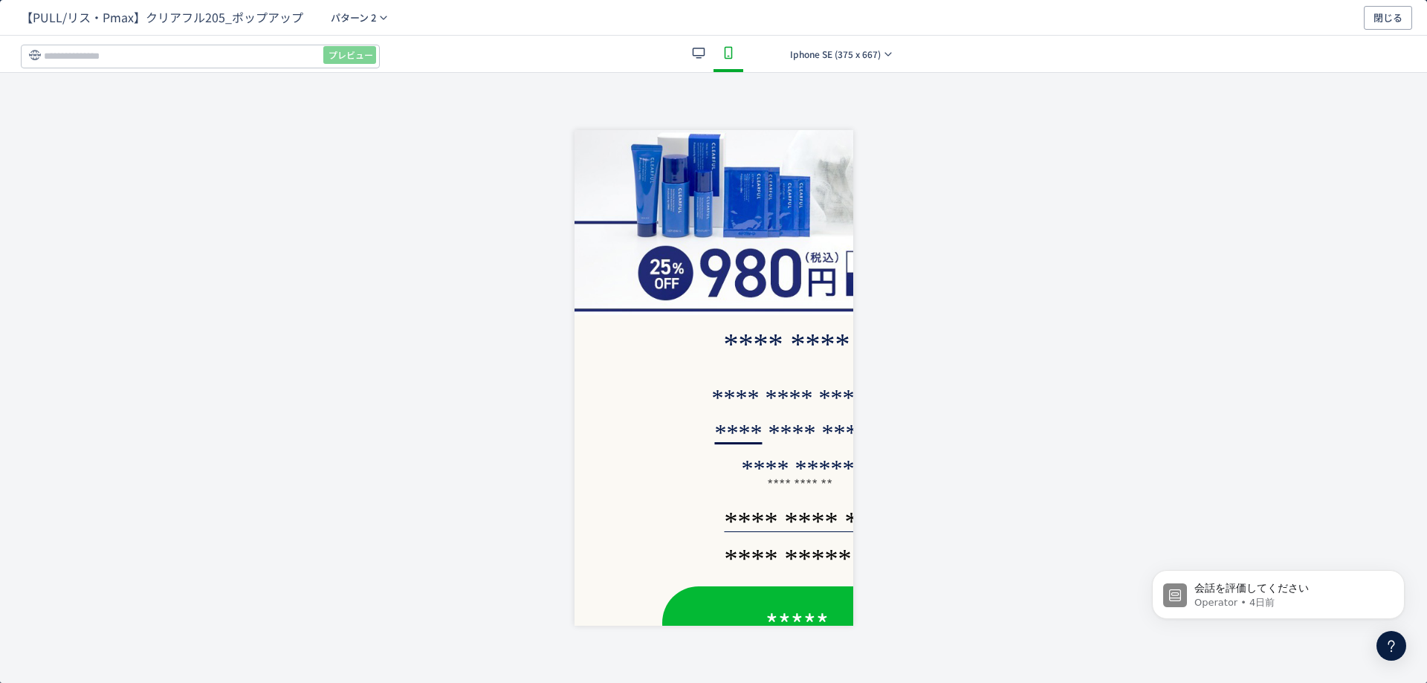
drag, startPoint x: 139, startPoint y: 643, endPoint x: 124, endPoint y: 639, distance: 15.3
click at [139, 642] on div "dialog" at bounding box center [713, 378] width 1427 height 610
